Goal: Information Seeking & Learning: Learn about a topic

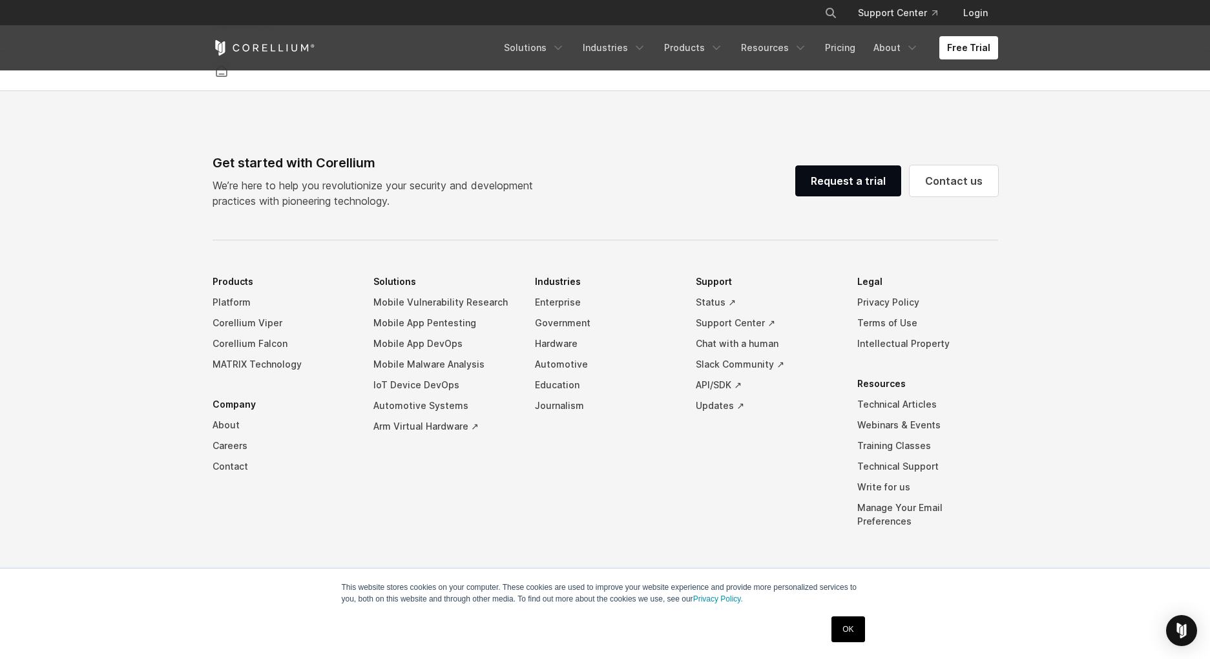
scroll to position [3027, 0]
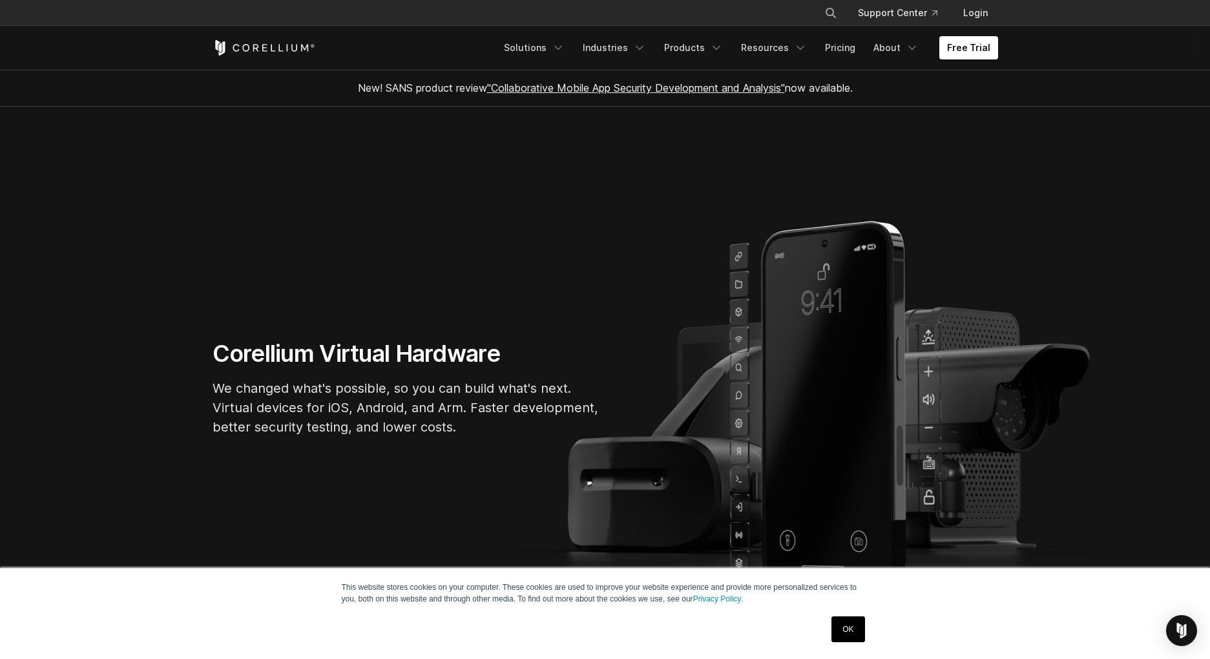
click at [600, 313] on section "Corellium Virtual Hardware We changed what's possible, so you can build what's …" at bounding box center [605, 393] width 1210 height 573
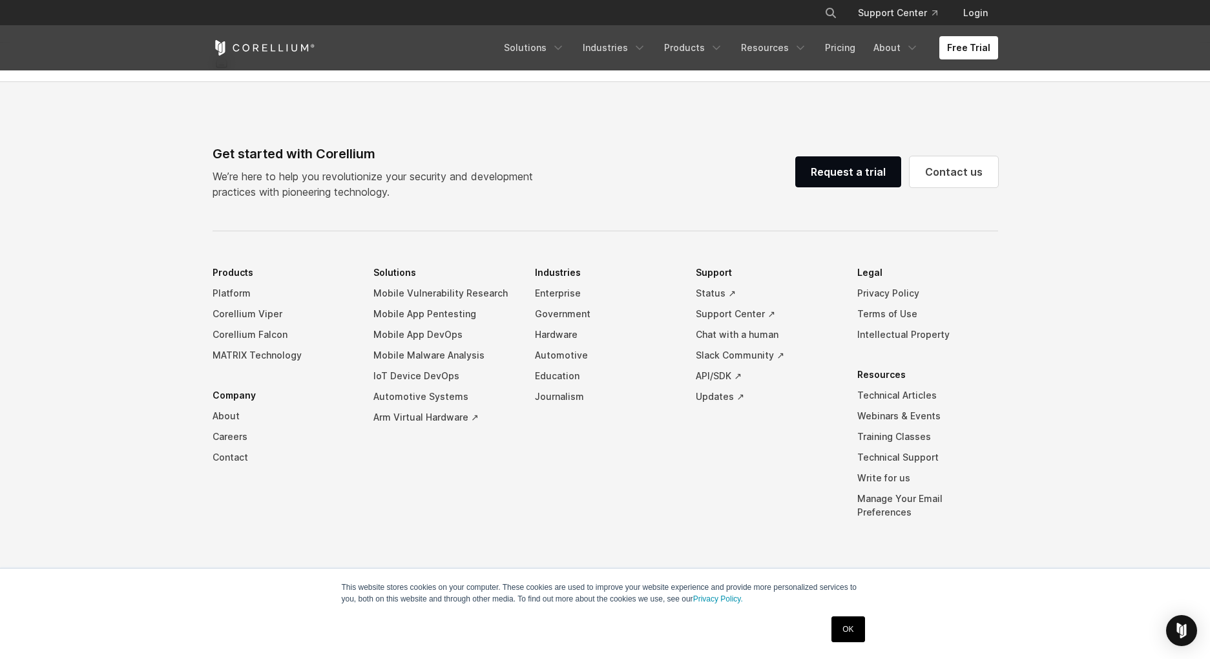
scroll to position [3027, 0]
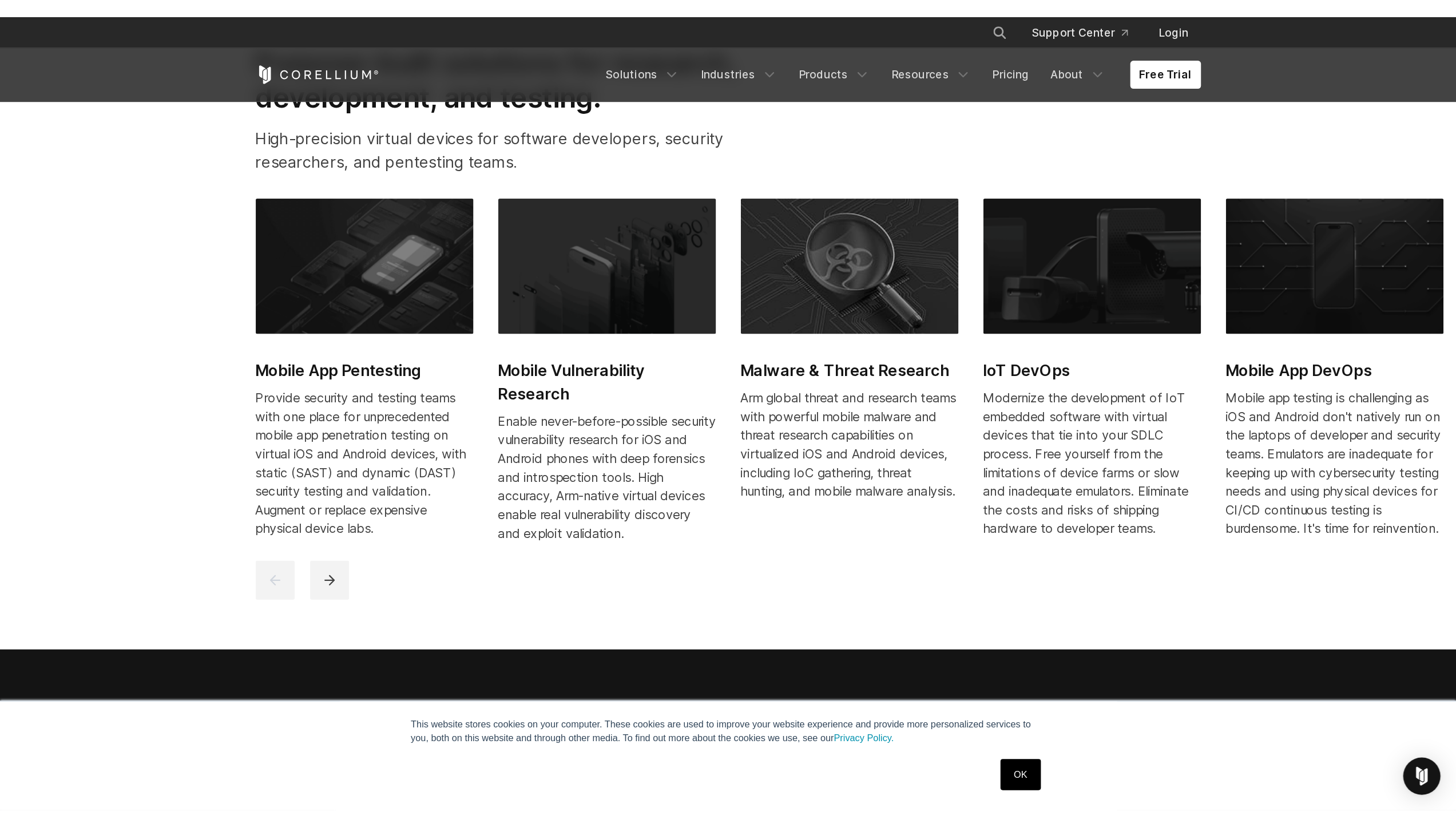
scroll to position [206, 0]
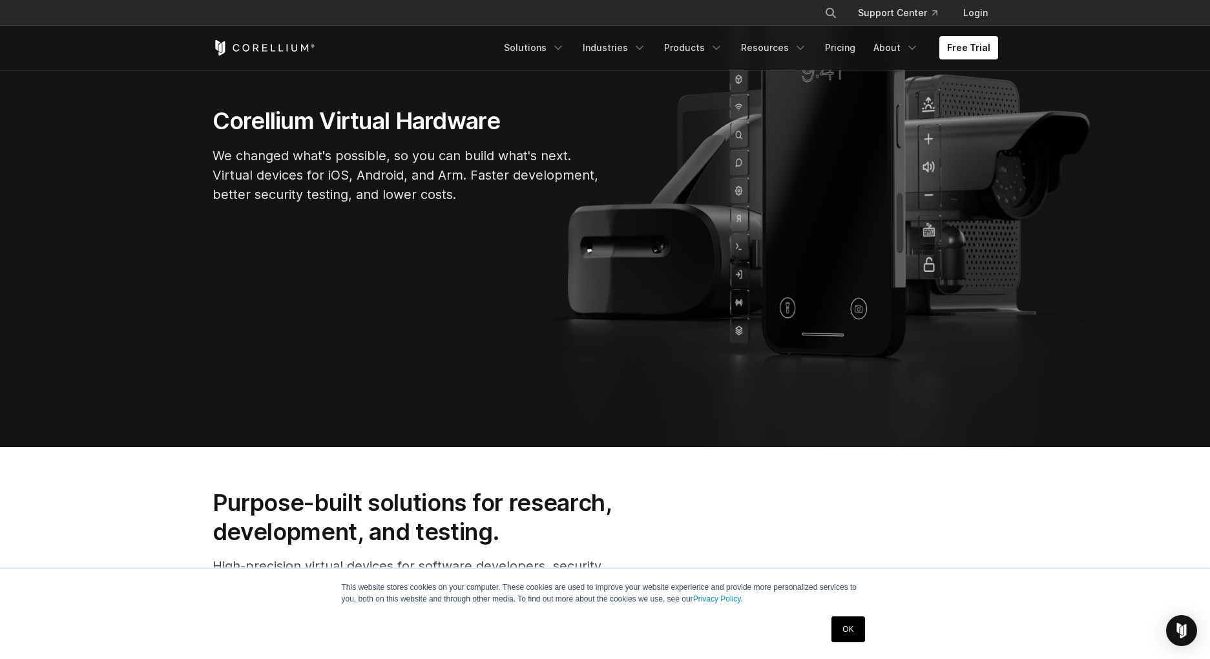
click at [670, 528] on div "Purpose-built solutions for research, development, and testing. High-precision …" at bounding box center [606, 547] width 812 height 117
